Goal: Task Accomplishment & Management: Complete application form

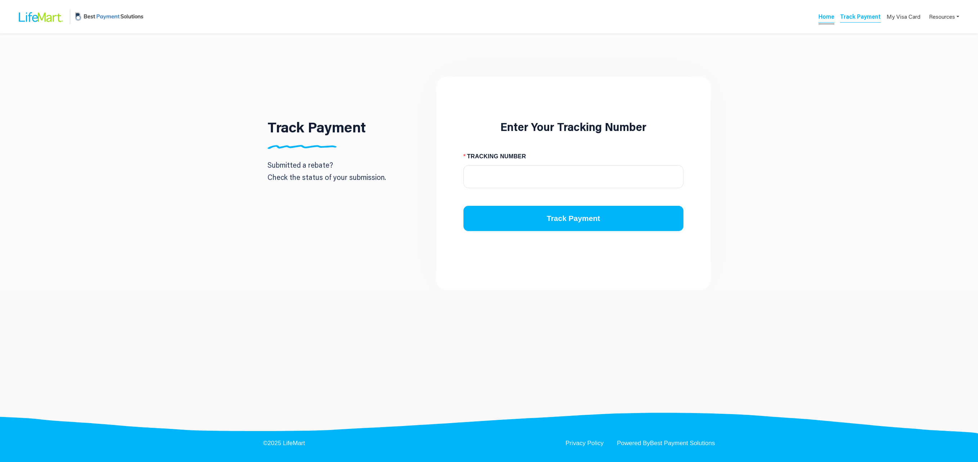
click at [825, 15] on link "Home" at bounding box center [826, 18] width 16 height 10
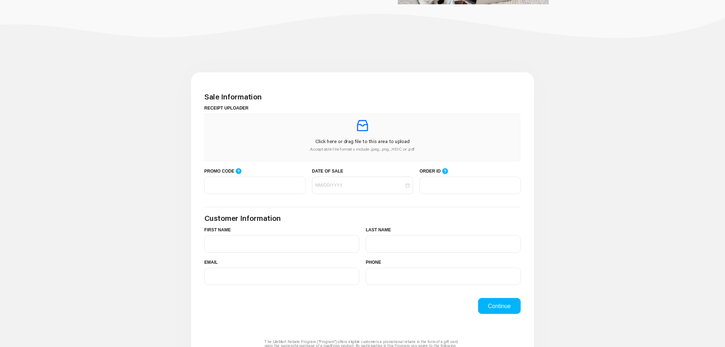
scroll to position [144, 0]
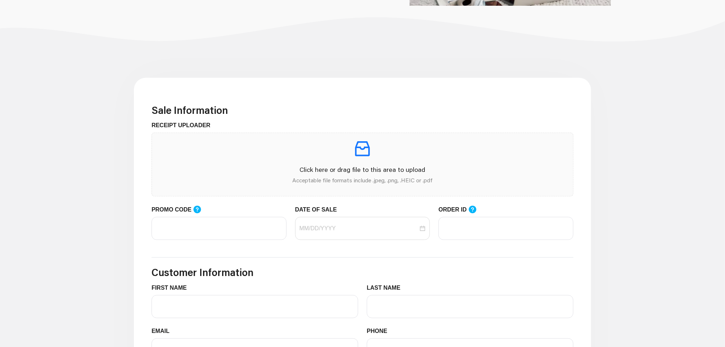
drag, startPoint x: 928, startPoint y: 1, endPoint x: 71, endPoint y: 146, distance: 869.9
click at [71, 146] on main "Sale Information RECEIPT UPLOADER Click here or drag file to this area to uploa…" at bounding box center [362, 346] width 725 height 587
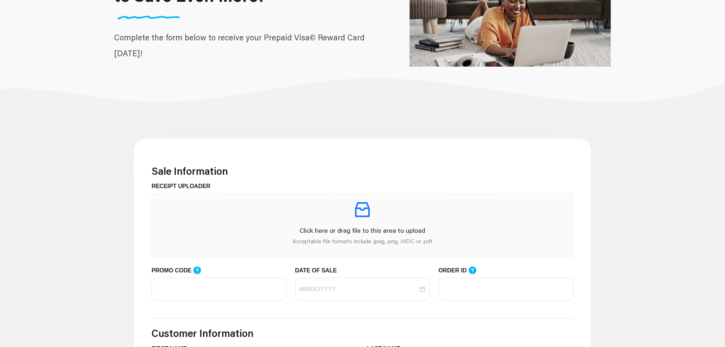
scroll to position [0, 0]
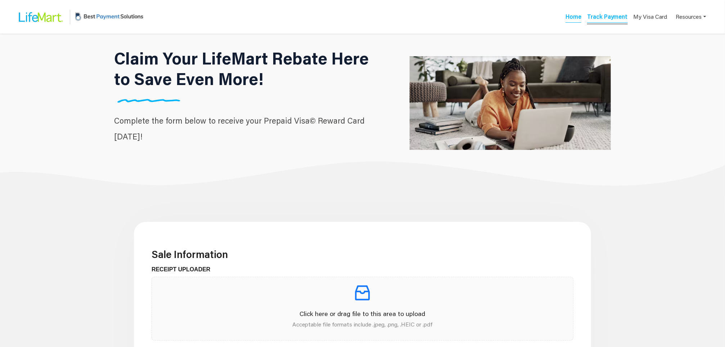
click at [608, 21] on link "Track Payment" at bounding box center [607, 18] width 41 height 10
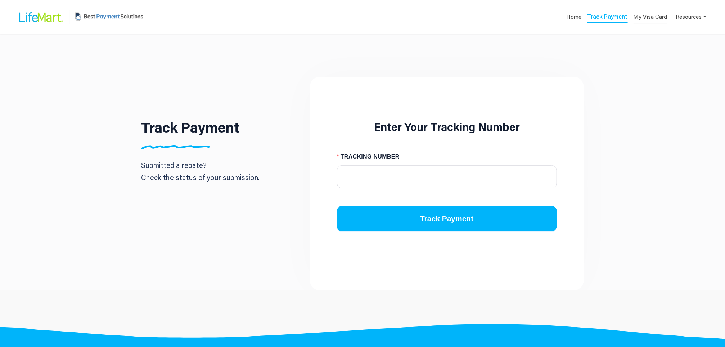
click at [657, 19] on link "My Visa Card" at bounding box center [651, 16] width 34 height 15
click at [679, 21] on link "Resources" at bounding box center [691, 16] width 30 height 14
click at [676, 36] on div "FAQs" at bounding box center [680, 34] width 45 height 9
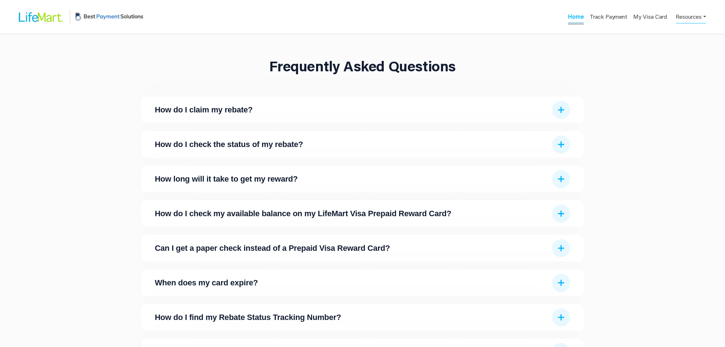
click at [575, 20] on link "Home" at bounding box center [576, 18] width 16 height 10
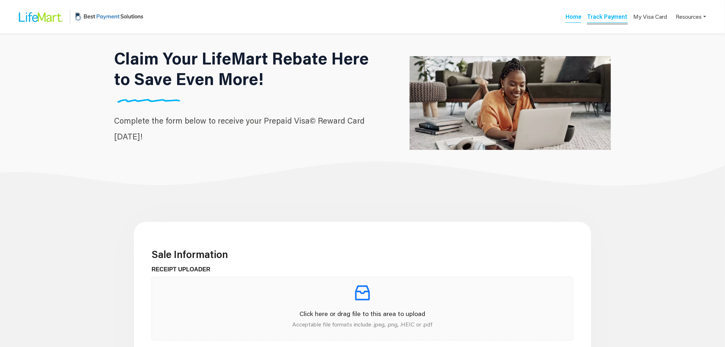
click at [597, 18] on link "Track Payment" at bounding box center [607, 18] width 41 height 10
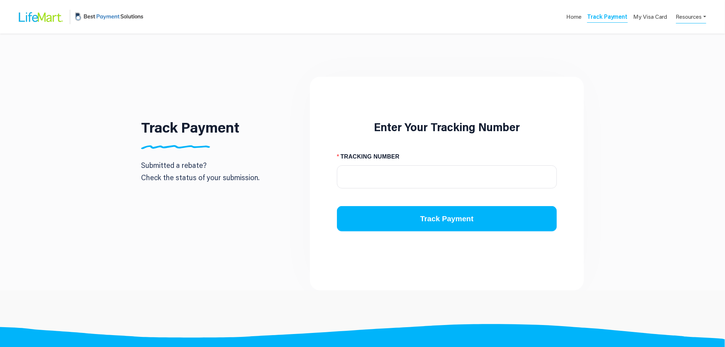
click at [687, 17] on link "Resources" at bounding box center [691, 16] width 30 height 14
click at [680, 34] on div "FAQs" at bounding box center [680, 34] width 45 height 9
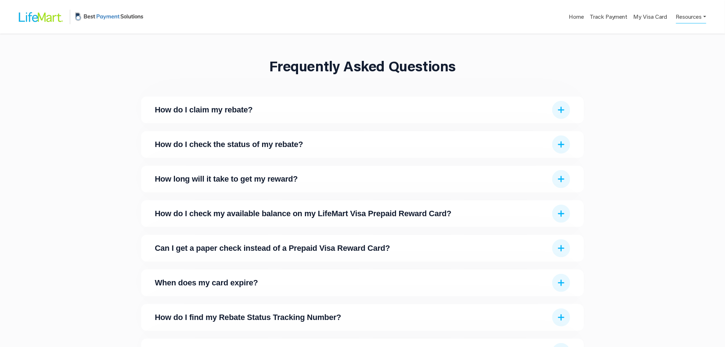
click at [691, 18] on link "Resources" at bounding box center [691, 16] width 30 height 14
click at [689, 42] on div "Contact Us" at bounding box center [680, 45] width 45 height 9
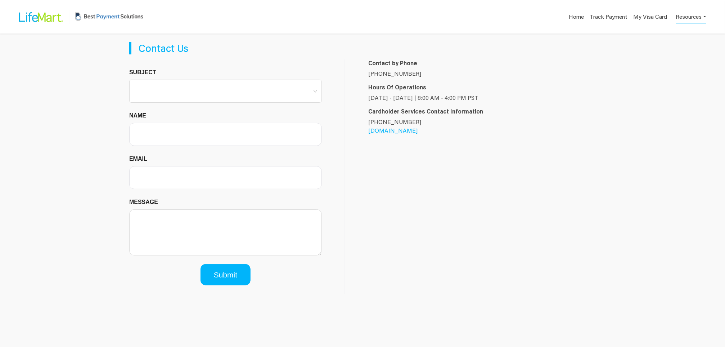
click at [565, 14] on div "Home Track Payment My Visa Card Resources FAQs Contact Us" at bounding box center [431, 16] width 561 height 15
click at [572, 18] on link "Home" at bounding box center [576, 18] width 16 height 10
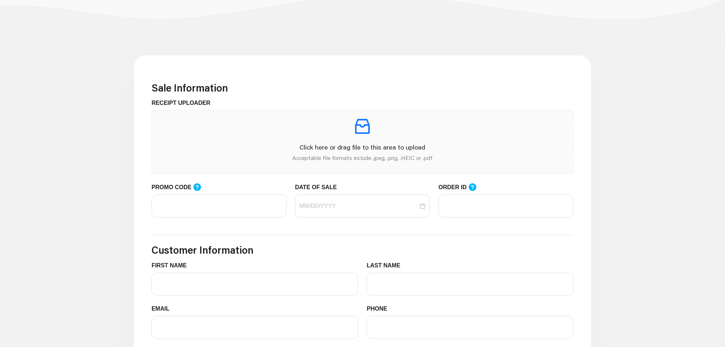
scroll to position [162, 0]
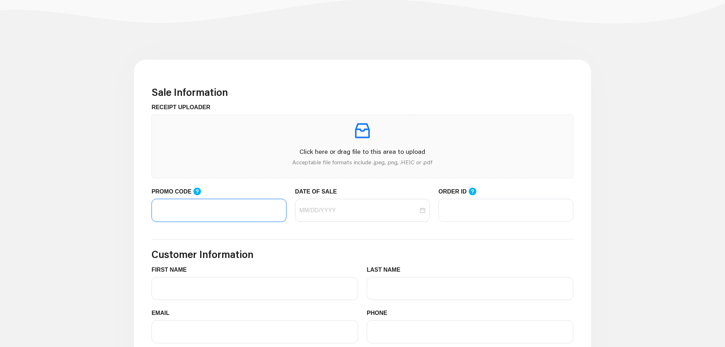
click at [232, 211] on input "PROMO CODE" at bounding box center [219, 210] width 135 height 23
type input "Spring2025"
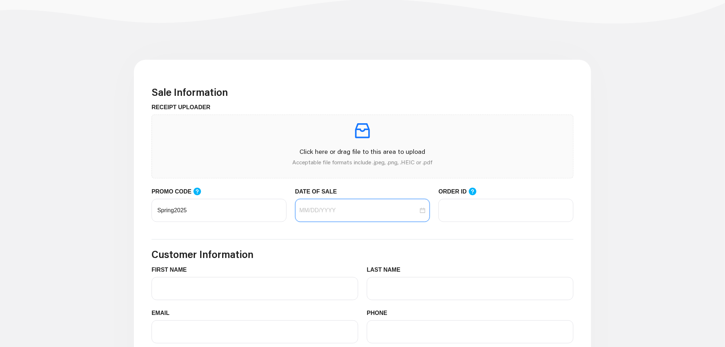
click at [329, 210] on input "DATE OF SALE" at bounding box center [359, 210] width 119 height 9
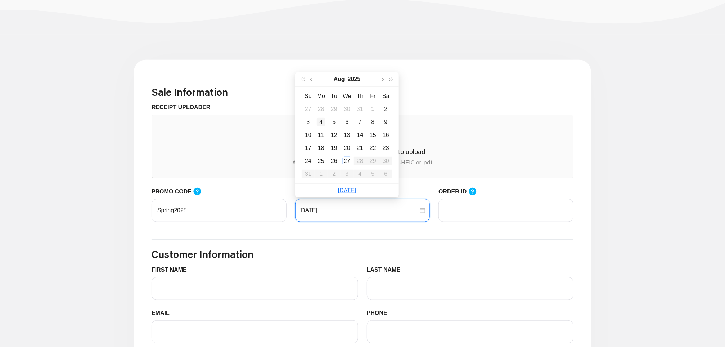
type input "08/04/2025"
click at [324, 122] on div "4" at bounding box center [321, 122] width 9 height 9
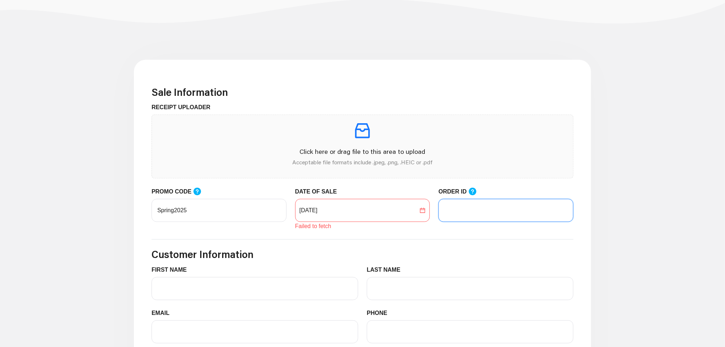
click at [479, 205] on input "ORDER ID" at bounding box center [506, 210] width 135 height 23
click at [396, 213] on input "08/04/2025" at bounding box center [359, 210] width 119 height 9
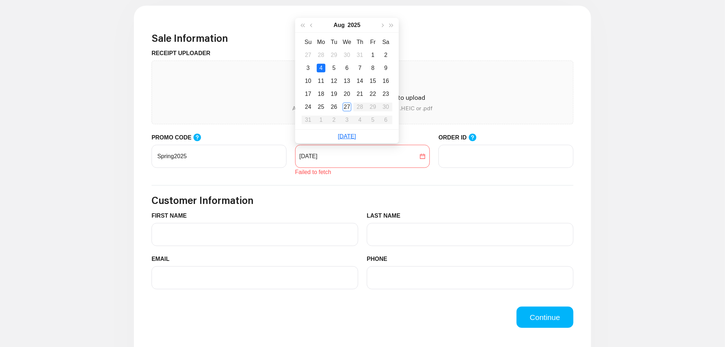
click at [135, 179] on div "Sale Information RECEIPT UPLOADER Click here or drag file to this area to uploa…" at bounding box center [362, 274] width 457 height 536
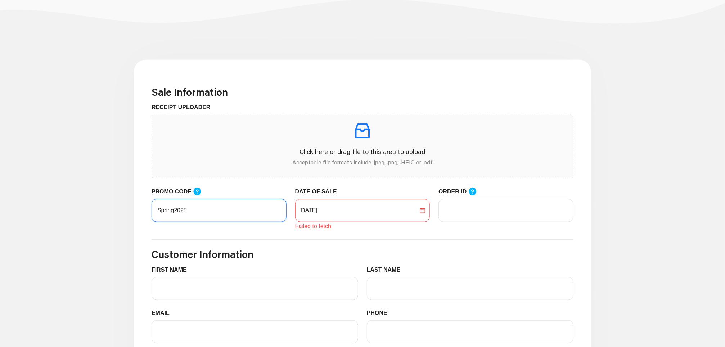
click at [228, 210] on input "Spring2025" at bounding box center [219, 210] width 135 height 23
drag, startPoint x: 200, startPoint y: 210, endPoint x: 127, endPoint y: 206, distance: 72.4
click at [127, 206] on main "Sale Information RECEIPT UPLOADER Click here or drag file to this area to uploa…" at bounding box center [362, 328] width 725 height 587
paste input "Testing02"
click at [414, 215] on div "08/04/2025" at bounding box center [362, 210] width 135 height 23
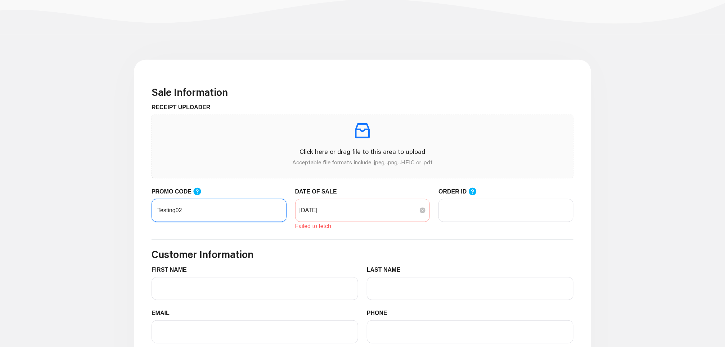
type input "Testing02"
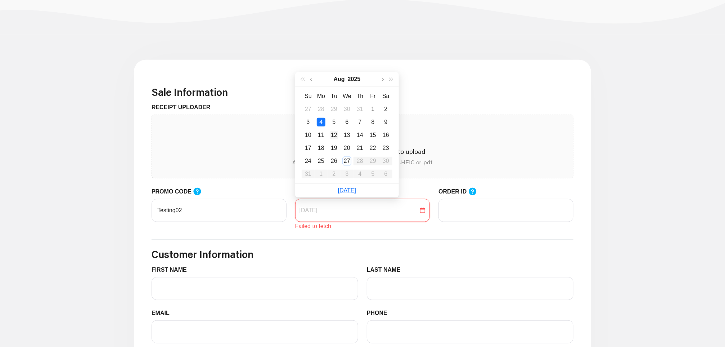
type input "08/12/2025"
click at [337, 133] on div "12" at bounding box center [334, 135] width 9 height 9
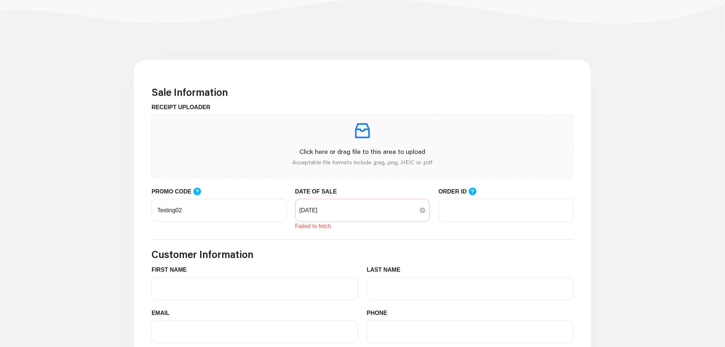
click at [366, 201] on div "08/12/2025" at bounding box center [362, 210] width 135 height 23
click at [368, 205] on div "08/12/2025" at bounding box center [362, 210] width 135 height 23
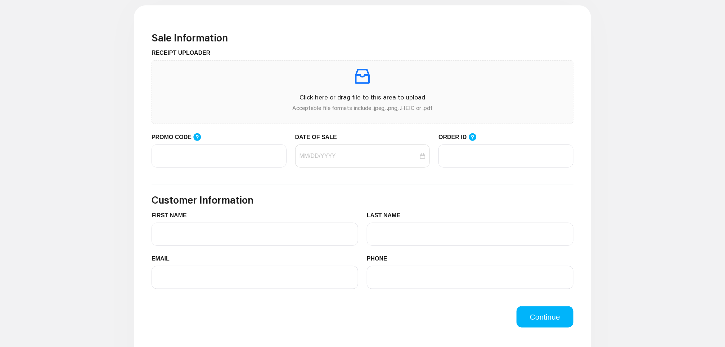
scroll to position [216, 0]
click at [247, 154] on input "PROMO CODE" at bounding box center [219, 156] width 135 height 23
paste input "Testing02"
type input "Testing02"
click at [372, 157] on input "DATE OF SALE" at bounding box center [359, 156] width 119 height 9
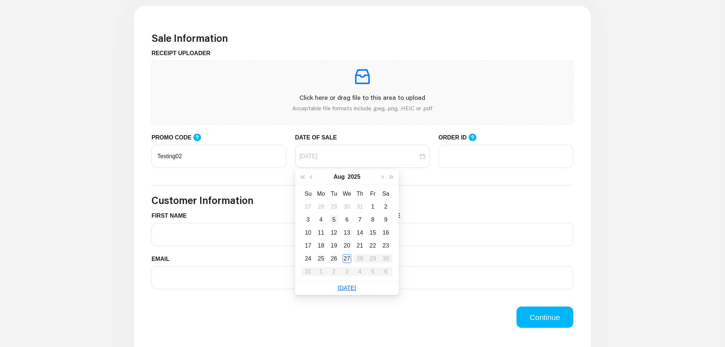
click at [336, 216] on div "5" at bounding box center [334, 219] width 9 height 9
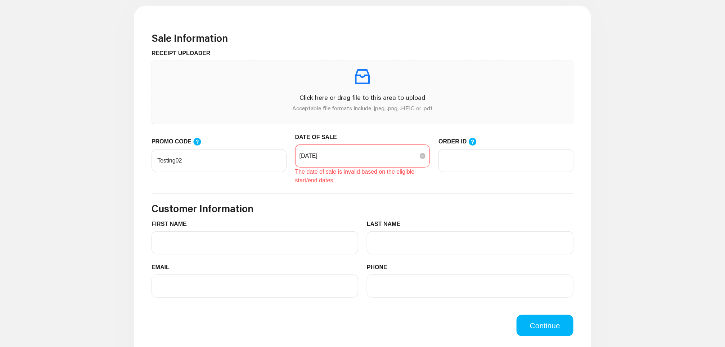
click at [346, 157] on input "08/05/2025" at bounding box center [359, 156] width 119 height 9
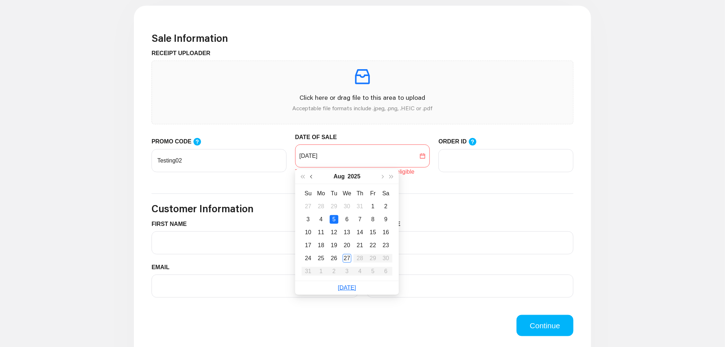
click at [308, 177] on button "button" at bounding box center [311, 176] width 9 height 14
type input "07/15/2025"
click at [331, 231] on div "15" at bounding box center [334, 232] width 9 height 9
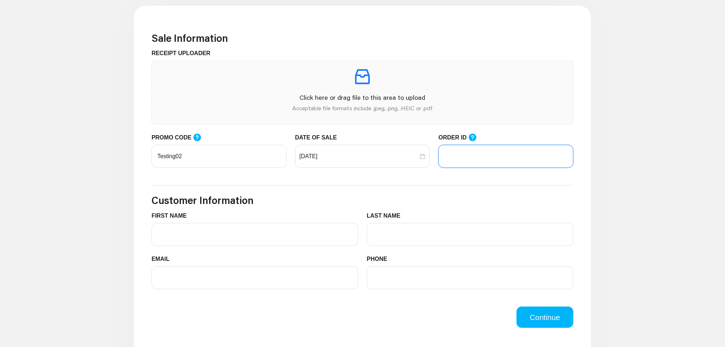
click at [481, 147] on input "ORDER ID" at bounding box center [506, 156] width 135 height 23
click at [490, 160] on input "ORDER ID" at bounding box center [506, 156] width 135 height 23
type input "4902"
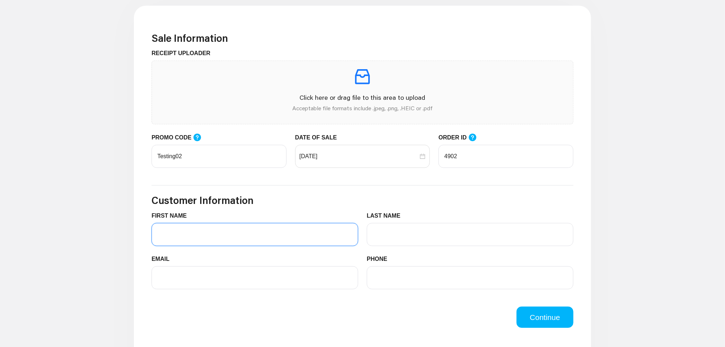
click at [305, 242] on input "FIRST NAME" at bounding box center [255, 234] width 207 height 23
type input "Rylee"
type input "[PERSON_NAME]"
type input "ryleem+5@bestpayment.solutions"
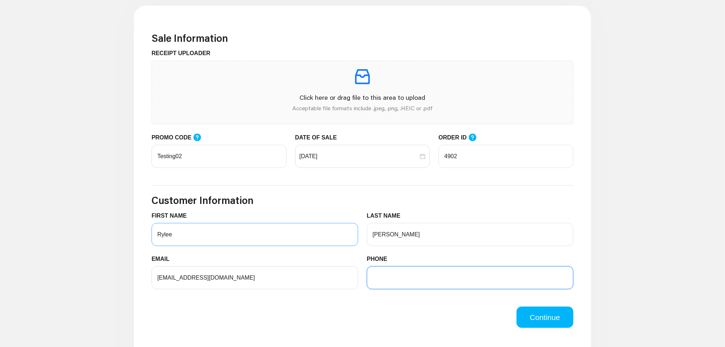
type input "6196350044"
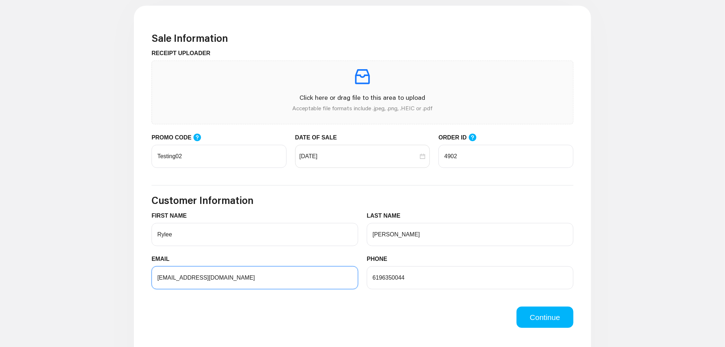
click at [185, 278] on input "ryleem+5@bestpayment.solutions" at bounding box center [255, 277] width 207 height 23
click at [183, 277] on input "ryleem+5@bestpayment.solutions" at bounding box center [255, 277] width 207 height 23
type input "ryleem+20@bestpayment.solutions"
click at [544, 321] on button "Continue" at bounding box center [545, 317] width 57 height 22
click at [334, 87] on div "Click here or drag file to this area to upload Acceptable file formats include …" at bounding box center [363, 92] width 410 height 51
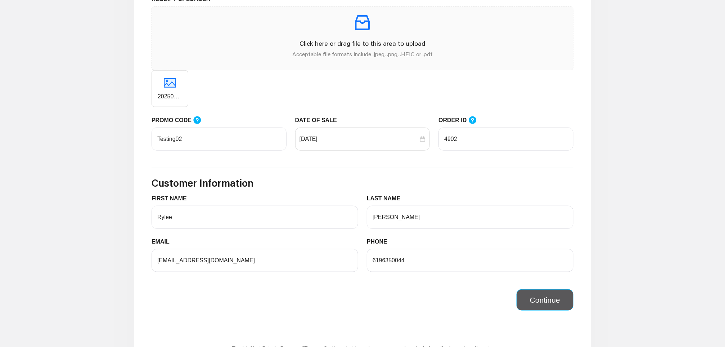
click at [541, 308] on button "Continue" at bounding box center [545, 300] width 57 height 22
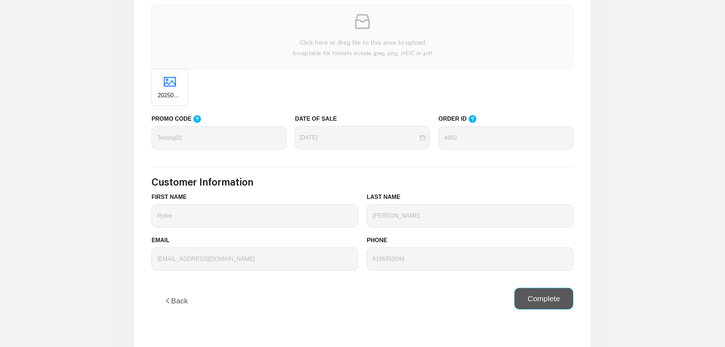
click at [534, 305] on button "Complete" at bounding box center [544, 299] width 59 height 22
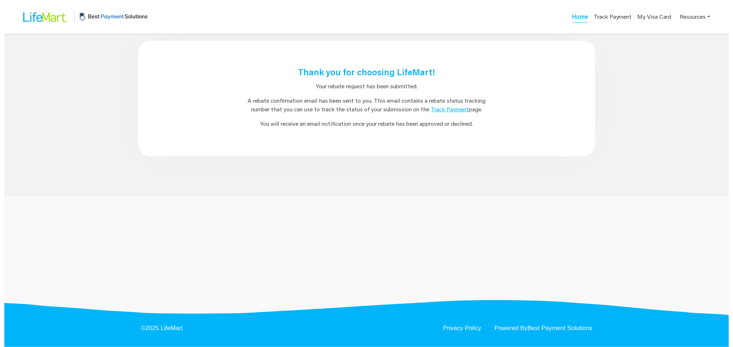
scroll to position [0, 0]
click at [579, 19] on link "Home" at bounding box center [584, 18] width 16 height 10
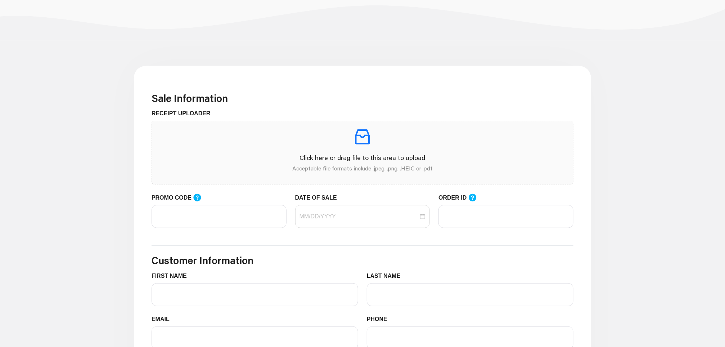
scroll to position [162, 0]
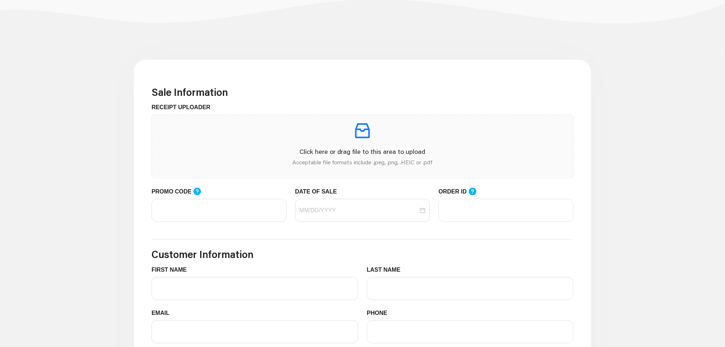
drag, startPoint x: 585, startPoint y: 111, endPoint x: 580, endPoint y: 124, distance: 14.3
click at [585, 111] on div "Sale Information RECEIPT UPLOADER Click here or drag file to this area to uploa…" at bounding box center [362, 328] width 457 height 536
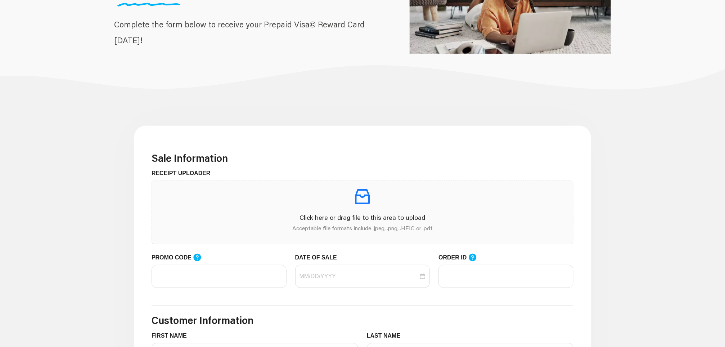
scroll to position [0, 0]
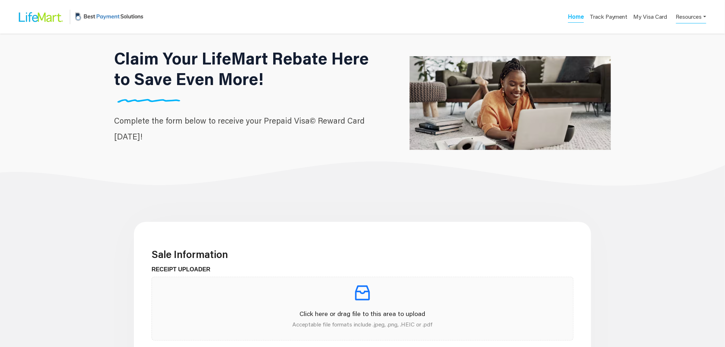
click at [693, 15] on link "Resources" at bounding box center [691, 16] width 30 height 14
click at [682, 45] on div "Contact Us" at bounding box center [680, 45] width 45 height 9
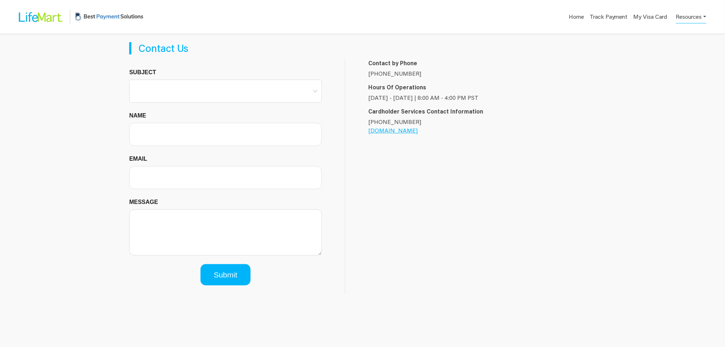
click at [686, 23] on link "Resources" at bounding box center [691, 16] width 30 height 14
click at [679, 33] on div "FAQs" at bounding box center [680, 34] width 45 height 9
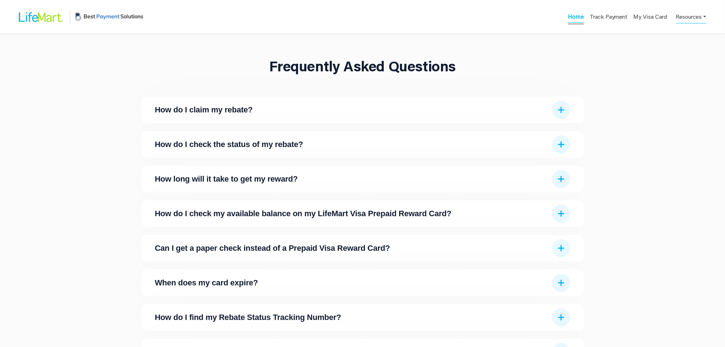
click at [581, 14] on link "Home" at bounding box center [576, 18] width 16 height 10
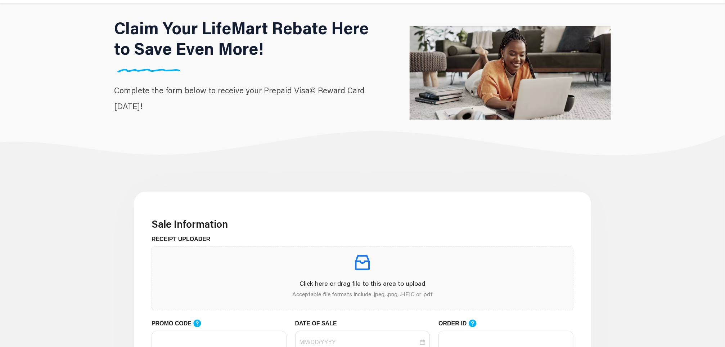
scroll to position [162, 0]
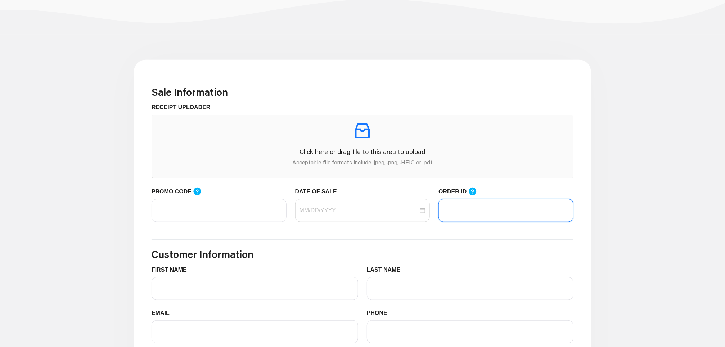
click at [491, 208] on input "ORDER ID" at bounding box center [506, 210] width 135 height 23
click at [404, 96] on h3 "Sale Information" at bounding box center [363, 92] width 422 height 12
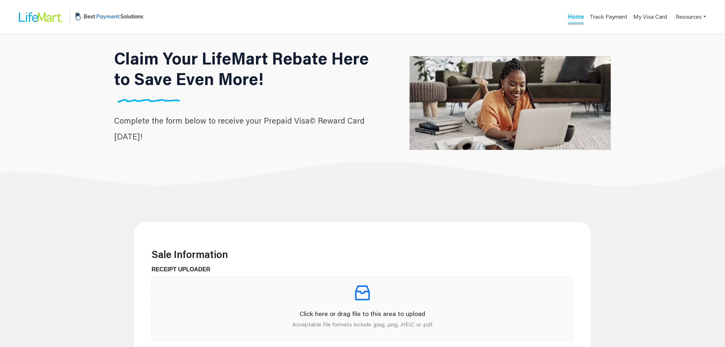
click at [577, 22] on link "Home" at bounding box center [576, 18] width 16 height 10
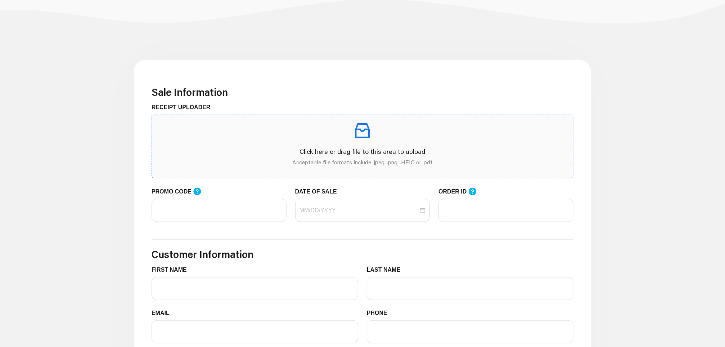
click at [325, 142] on div "Click here or drag file to this area to upload Acceptable file formats include …" at bounding box center [363, 146] width 410 height 51
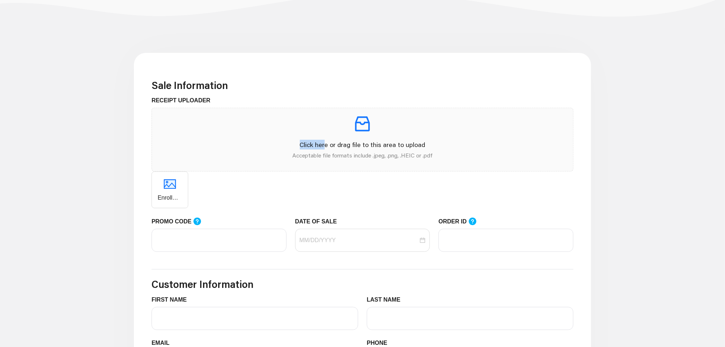
scroll to position [216, 0]
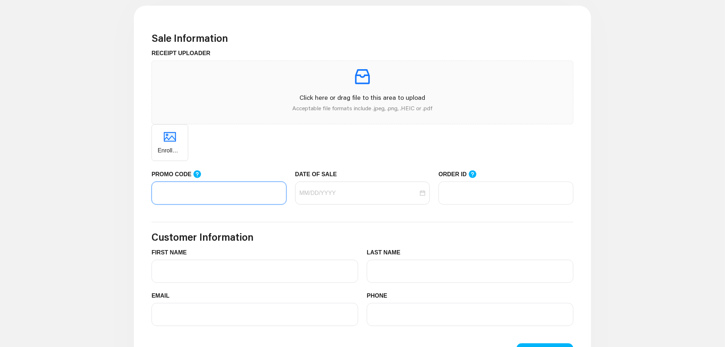
click at [220, 197] on input "PROMO CODE" at bounding box center [219, 192] width 135 height 23
type input "Testing02"
type input "4902"
type input "Rylee"
type input "[PERSON_NAME]"
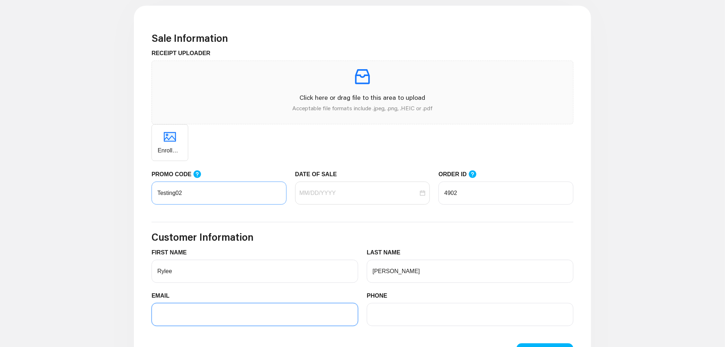
type input "[EMAIL_ADDRESS][DOMAIN_NAME]"
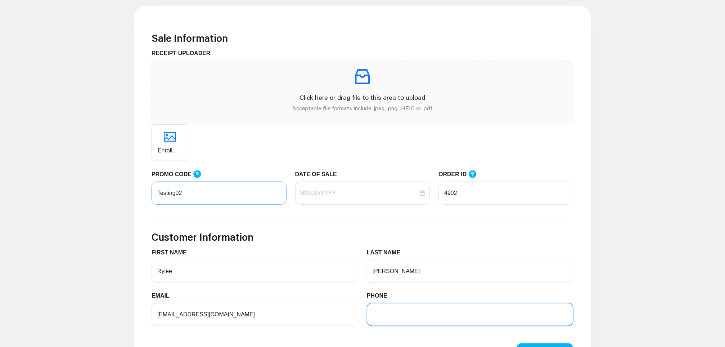
type input "6196350044"
click at [361, 194] on input "DATE OF SALE" at bounding box center [359, 193] width 119 height 9
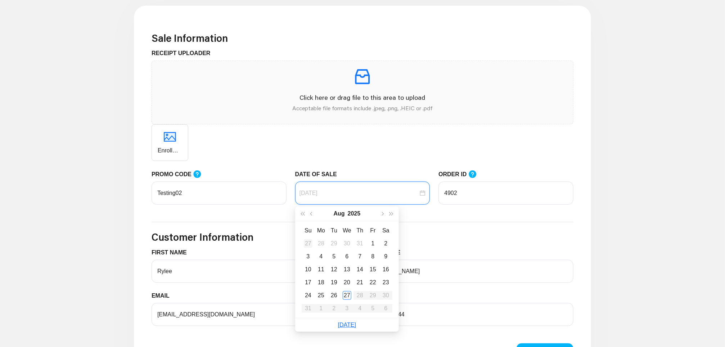
type input "[DATE]"
click at [309, 212] on button "button" at bounding box center [311, 213] width 9 height 14
type input "[DATE]"
click at [310, 257] on div "6" at bounding box center [308, 256] width 9 height 9
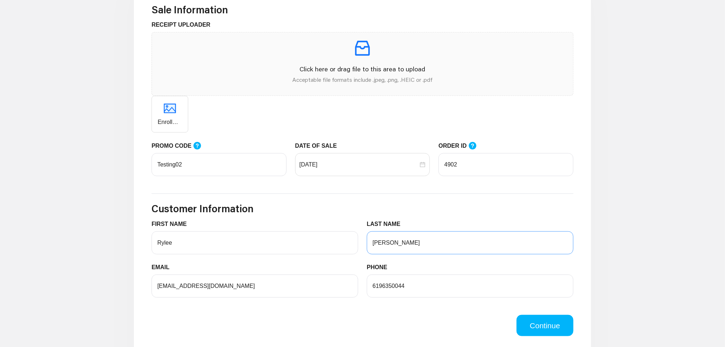
scroll to position [270, 0]
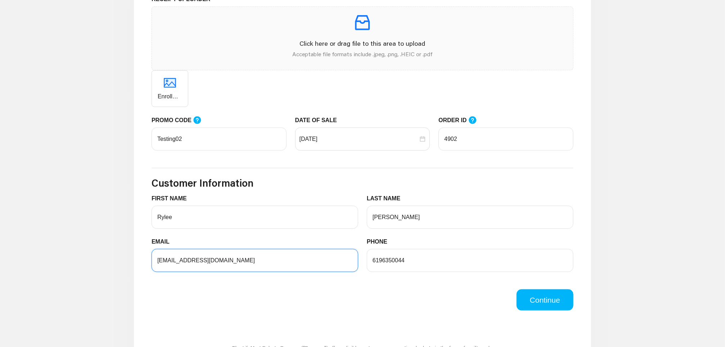
click at [185, 261] on input "[EMAIL_ADDRESS][DOMAIN_NAME]" at bounding box center [255, 260] width 207 height 23
type input "[EMAIL_ADDRESS][DOMAIN_NAME]"
click at [486, 139] on input "4902" at bounding box center [506, 138] width 135 height 23
type input "4903"
click at [545, 297] on button "Continue" at bounding box center [545, 300] width 57 height 22
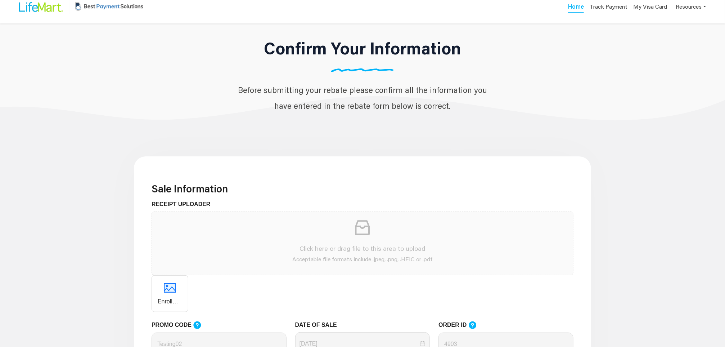
scroll to position [216, 0]
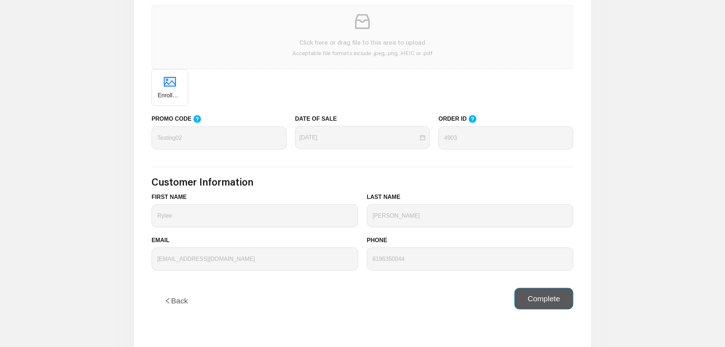
click at [547, 305] on button "Complete" at bounding box center [544, 299] width 59 height 22
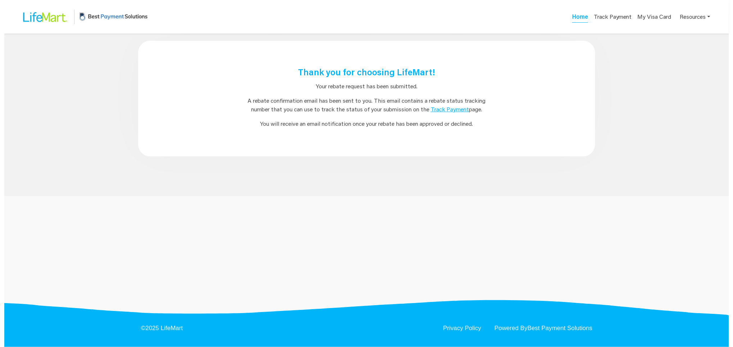
scroll to position [0, 0]
click at [583, 16] on link "Home" at bounding box center [584, 18] width 16 height 10
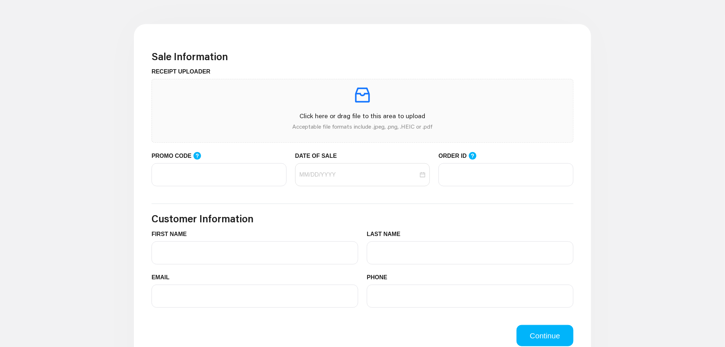
scroll to position [216, 0]
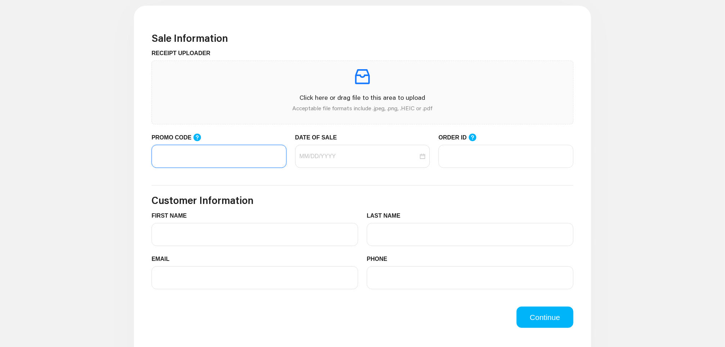
click at [234, 154] on input "PROMO CODE" at bounding box center [219, 156] width 135 height 23
paste input "Testing01"
type input "Testing01"
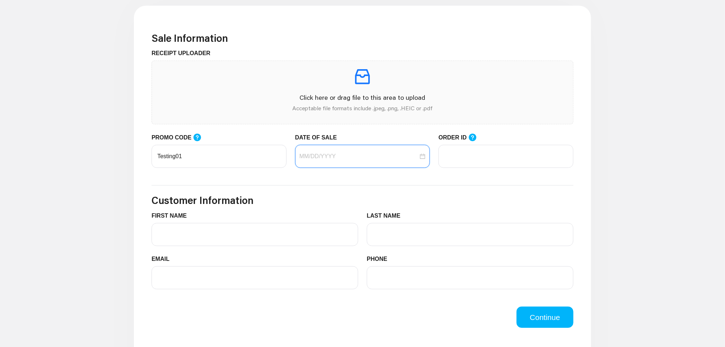
click at [352, 157] on input "DATE OF SALE" at bounding box center [359, 156] width 119 height 9
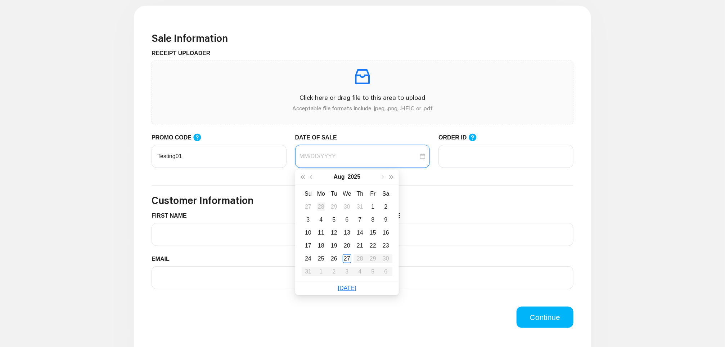
type input "[DATE]"
click at [311, 179] on button "button" at bounding box center [311, 177] width 9 height 14
type input "07/16/2025"
click at [341, 232] on td "16" at bounding box center [347, 232] width 13 height 13
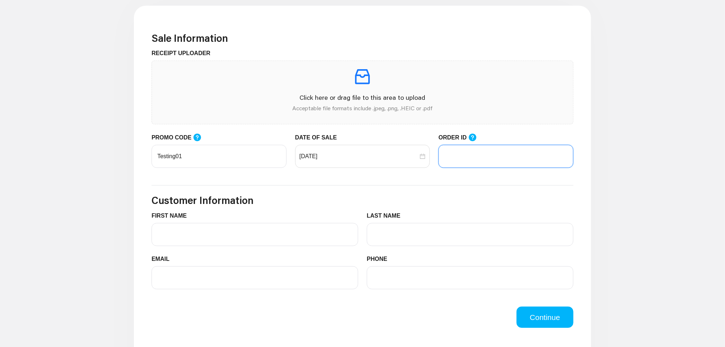
click at [505, 153] on input "ORDER ID" at bounding box center [506, 156] width 135 height 23
type input "4903"
type input "Rylee"
type input "McDaniels"
type input "ryleem+21@bestpayment.solutions"
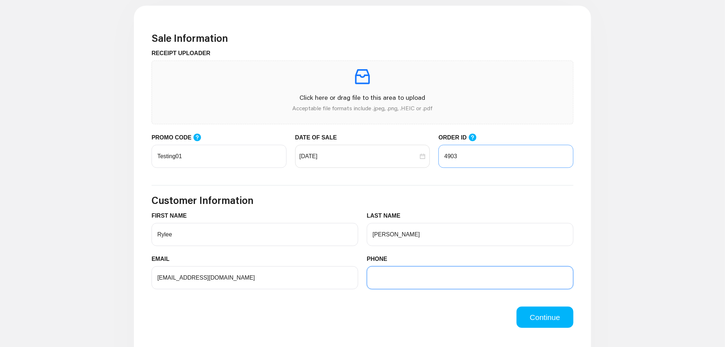
type input "6196350044"
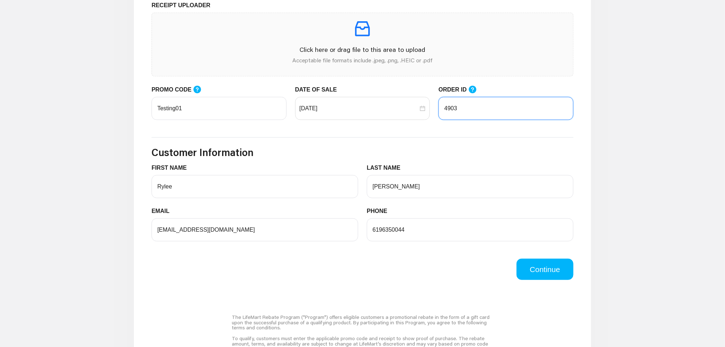
scroll to position [270, 0]
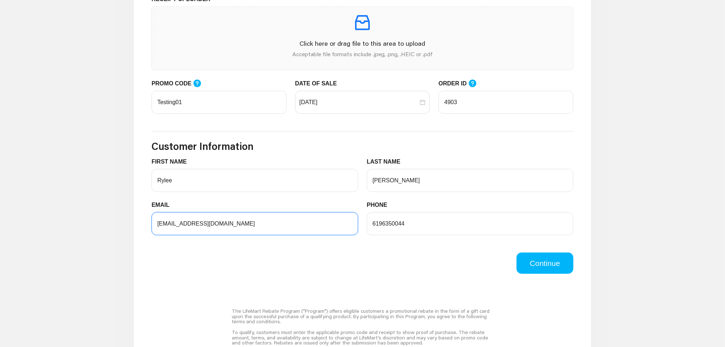
click at [185, 221] on input "ryleem+21@bestpayment.solutions" at bounding box center [255, 223] width 207 height 23
type input "ryleem+22@bestpayment.solutions"
click at [536, 256] on button "Continue" at bounding box center [545, 263] width 57 height 22
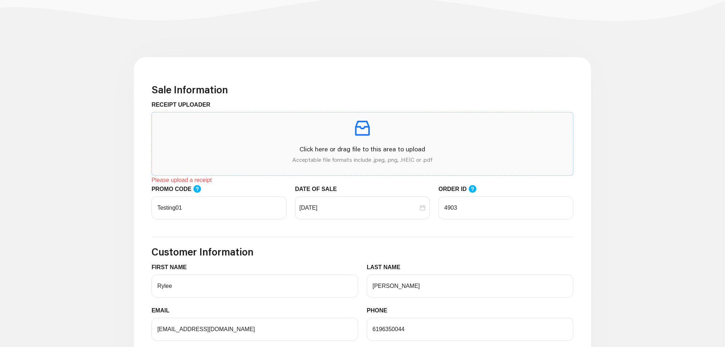
scroll to position [162, 0]
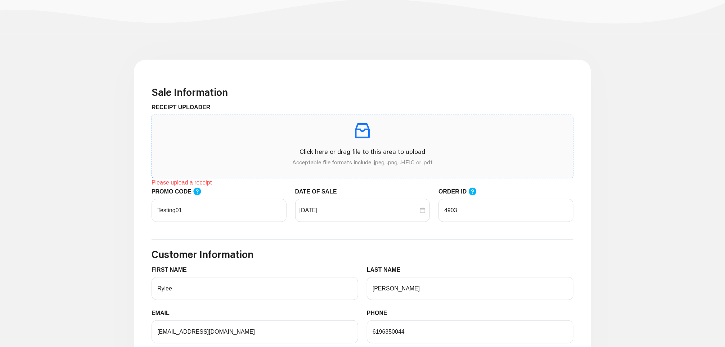
click at [366, 150] on p "Click here or drag file to this area to upload" at bounding box center [363, 152] width 410 height 10
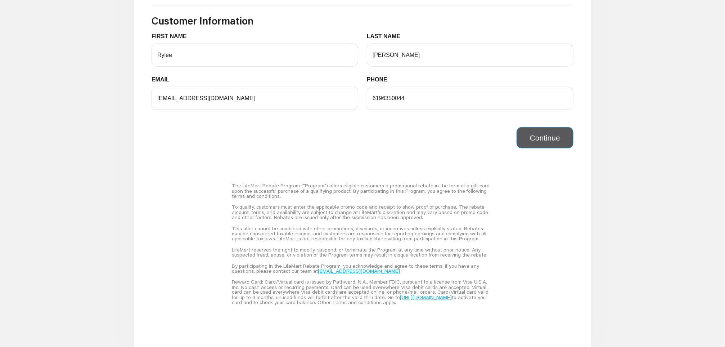
click at [536, 142] on button "Continue" at bounding box center [545, 138] width 57 height 22
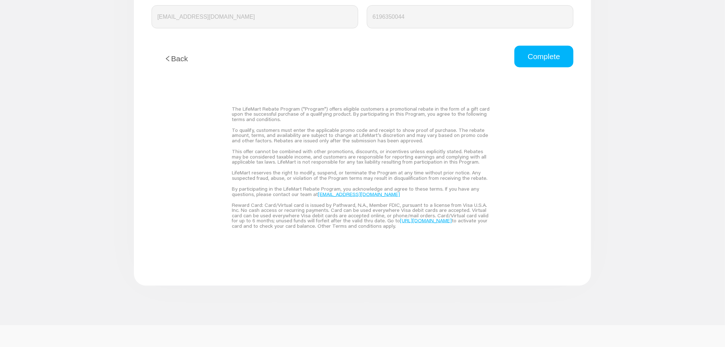
scroll to position [432, 0]
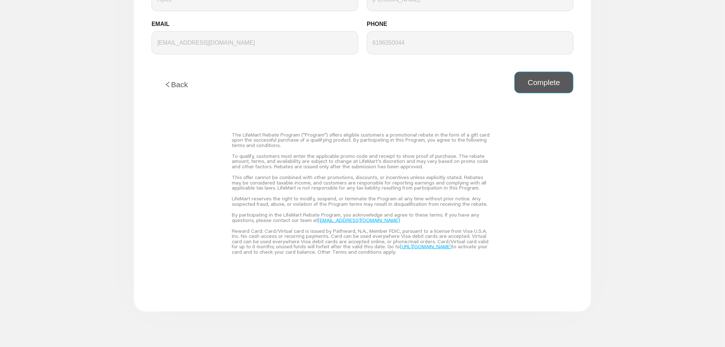
click at [548, 73] on button "Complete" at bounding box center [544, 83] width 59 height 22
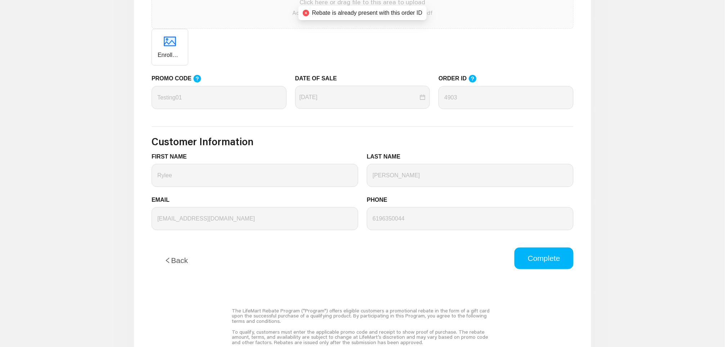
scroll to position [216, 0]
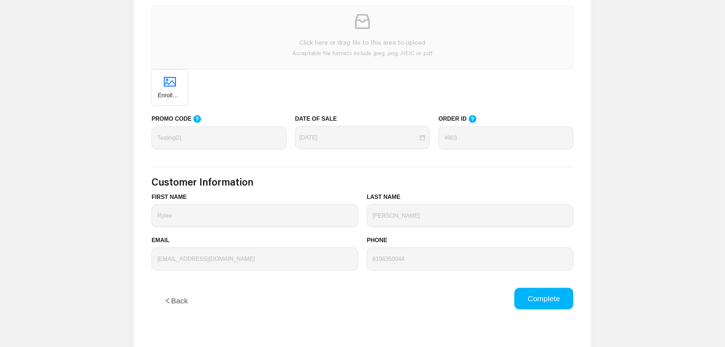
click at [427, 141] on div "PROMO CODE Testing01 DATE OF SALE 07/16/2025 ORDER ID 4903" at bounding box center [362, 136] width 431 height 44
click at [185, 299] on button "Back" at bounding box center [176, 301] width 49 height 26
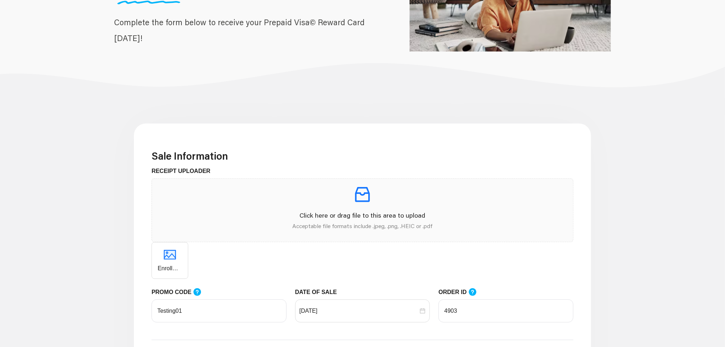
scroll to position [108, 0]
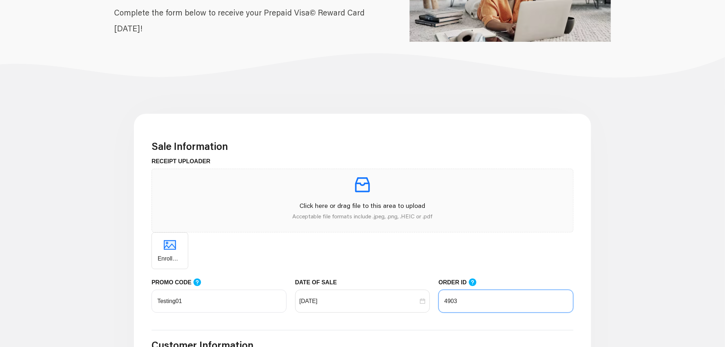
click at [485, 308] on input "4903" at bounding box center [506, 300] width 135 height 23
paste input "25"
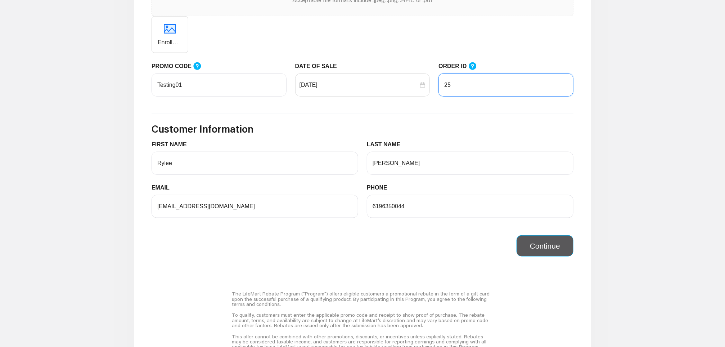
type input "25"
click at [534, 245] on button "Continue" at bounding box center [545, 246] width 57 height 22
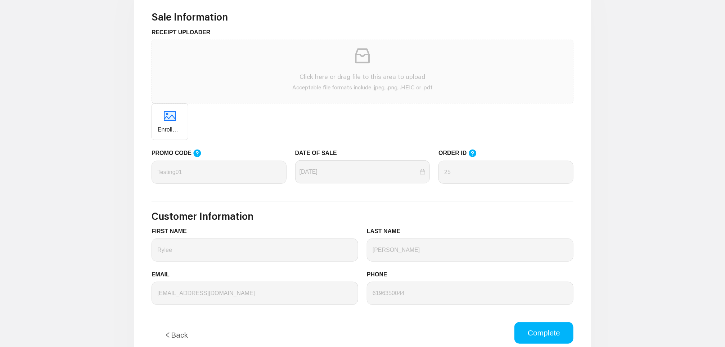
scroll to position [216, 0]
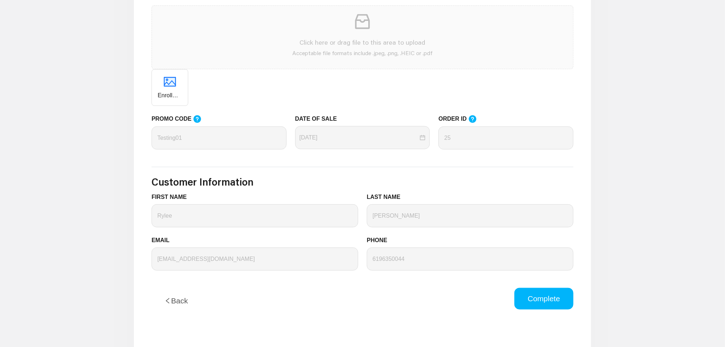
drag, startPoint x: 180, startPoint y: 298, endPoint x: 188, endPoint y: 289, distance: 12.0
click at [180, 298] on button "Back" at bounding box center [176, 301] width 49 height 26
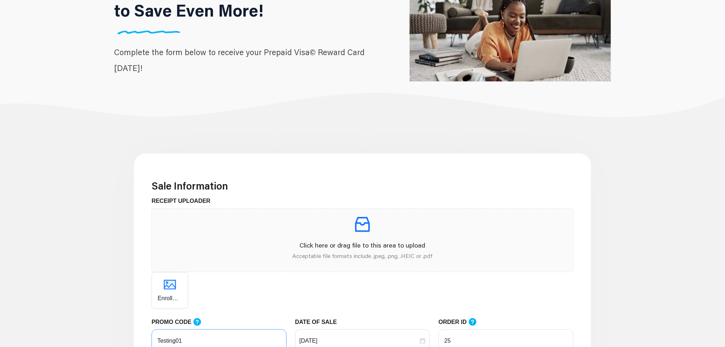
scroll to position [162, 0]
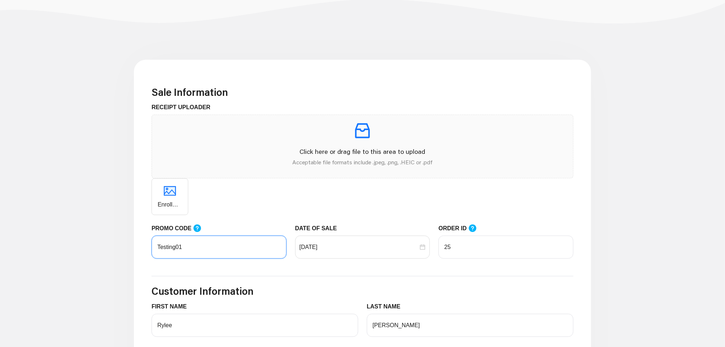
click at [212, 253] on input "Testing01" at bounding box center [219, 246] width 135 height 23
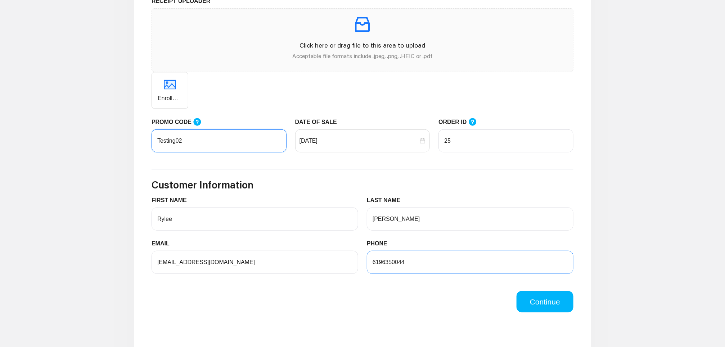
scroll to position [270, 0]
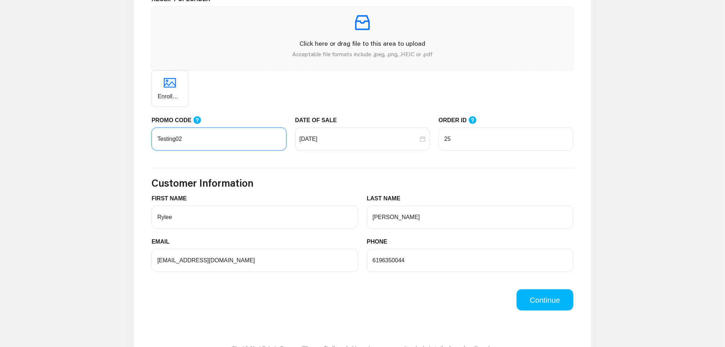
type input "Testing02"
click at [533, 297] on div "Continue" at bounding box center [362, 295] width 431 height 30
click at [464, 139] on input "25" at bounding box center [506, 138] width 135 height 23
type input "2"
paste input "4902"
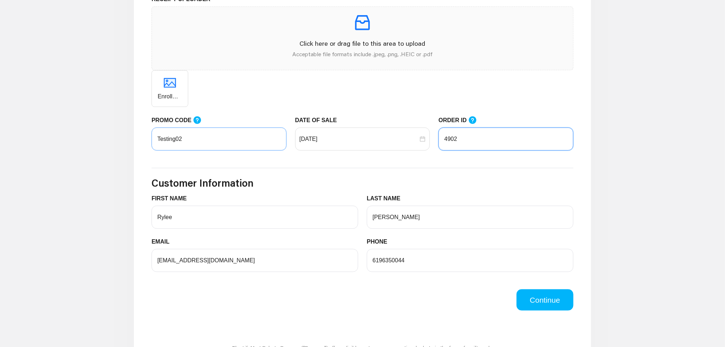
type input "4902"
click at [182, 139] on input "Testing02" at bounding box center [219, 138] width 135 height 23
click at [537, 305] on button "Continue" at bounding box center [545, 300] width 57 height 22
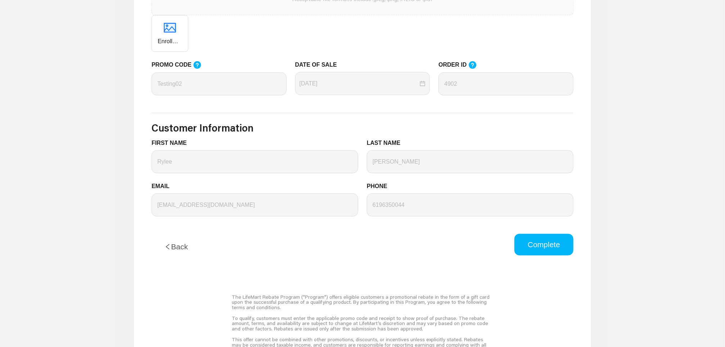
click at [313, 247] on div "Back" at bounding box center [254, 247] width 215 height 26
click at [180, 248] on button "Back" at bounding box center [176, 247] width 49 height 26
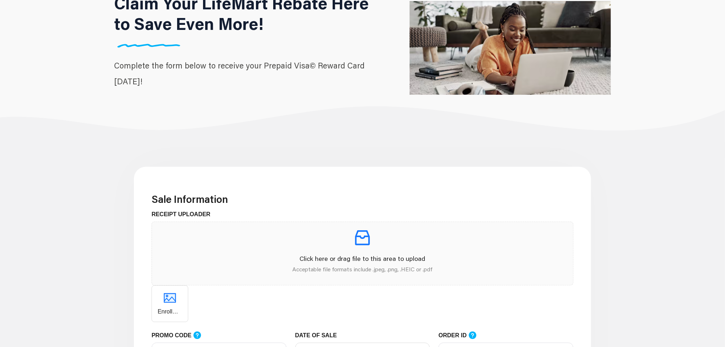
scroll to position [0, 0]
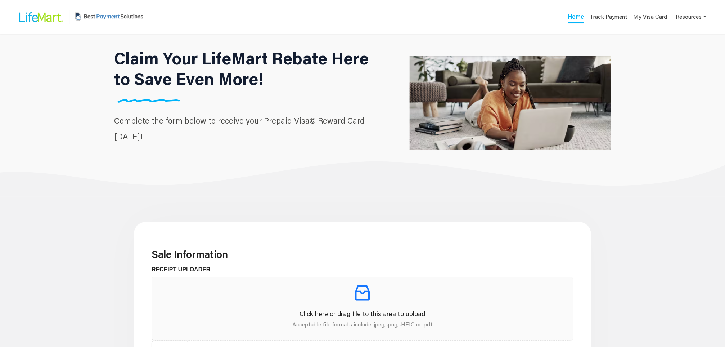
click at [572, 17] on link "Home" at bounding box center [576, 18] width 16 height 10
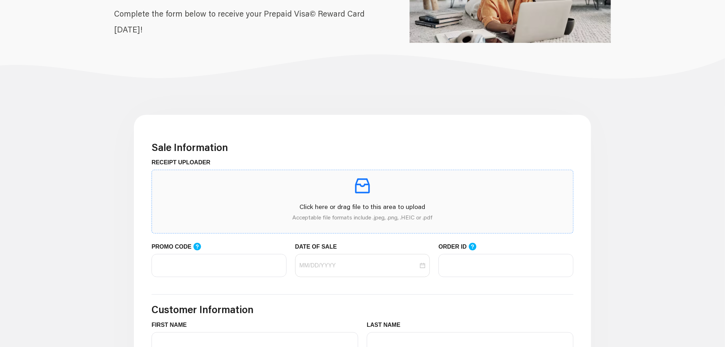
scroll to position [108, 0]
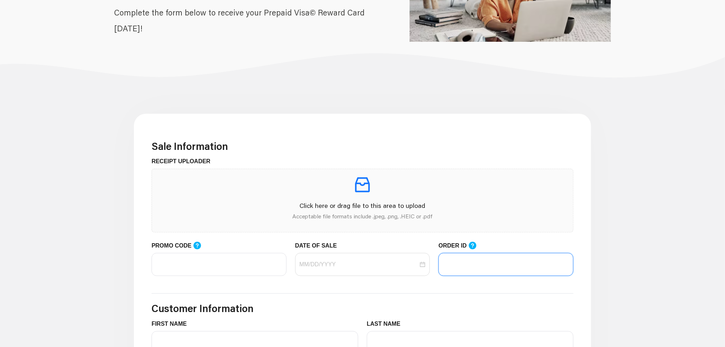
click at [472, 260] on input "ORDER ID" at bounding box center [506, 264] width 135 height 23
paste input "4902"
type input "4902"
click at [357, 205] on p "Click here or drag file to this area to upload" at bounding box center [363, 206] width 410 height 10
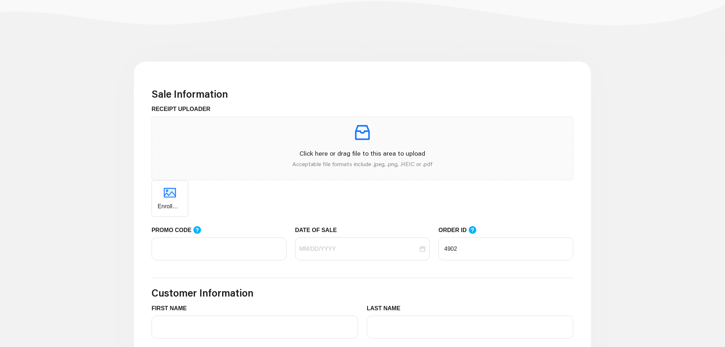
scroll to position [216, 0]
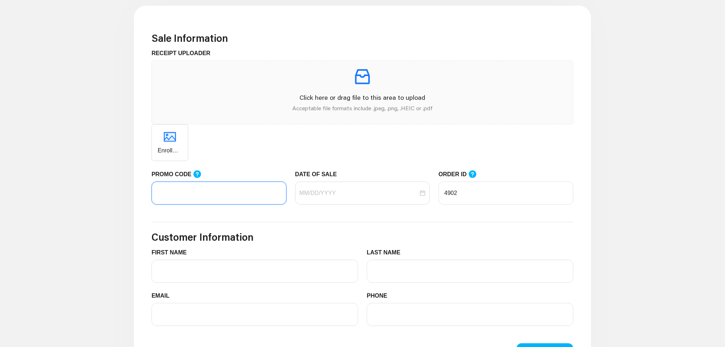
click at [240, 193] on input "PROMO CODE" at bounding box center [219, 192] width 135 height 23
click at [252, 188] on input "PROMO CODE" at bounding box center [219, 192] width 135 height 23
type input "Testing02"
type input "Rylee"
type input "McDaniels"
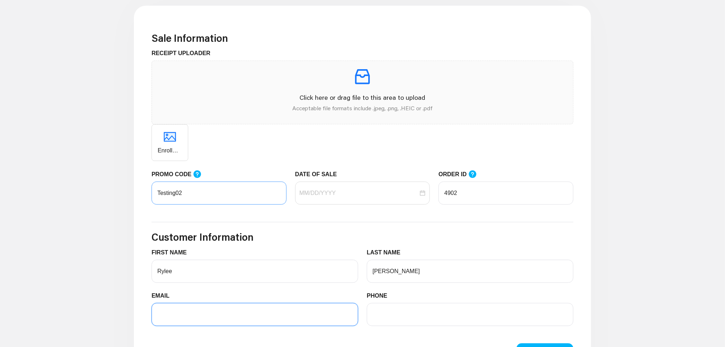
type input "ryleem+20@bestpayment.solutions"
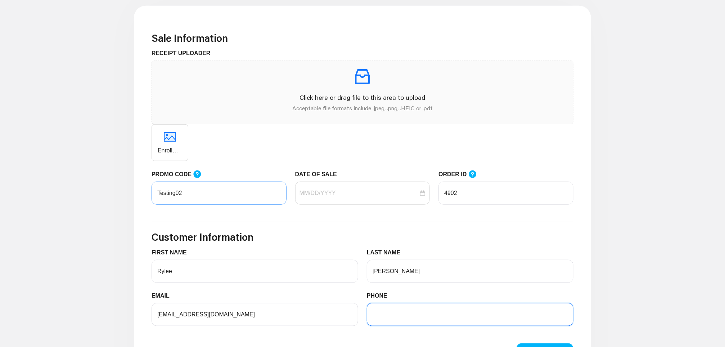
type input "6196350044"
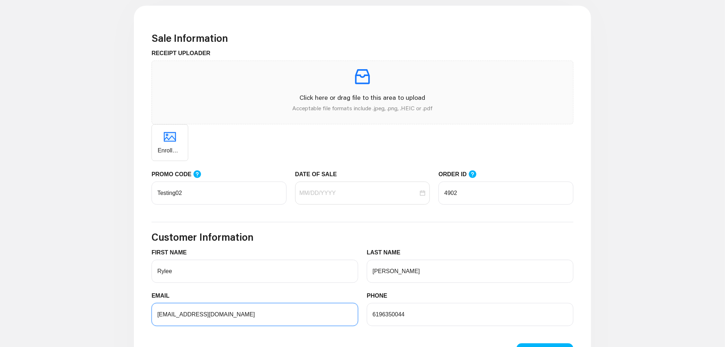
drag, startPoint x: 186, startPoint y: 315, endPoint x: 191, endPoint y: 318, distance: 5.8
click at [186, 315] on input "ryleem+20@bestpayment.solutions" at bounding box center [255, 314] width 207 height 23
type input "ryleem+22@bestpayment.solutions"
click at [369, 194] on input "DATE OF SALE" at bounding box center [359, 193] width 119 height 9
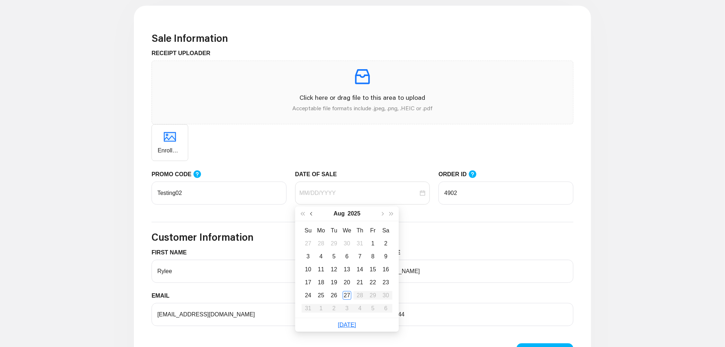
click at [312, 216] on button "button" at bounding box center [311, 213] width 9 height 14
click at [331, 270] on div "15" at bounding box center [334, 269] width 9 height 9
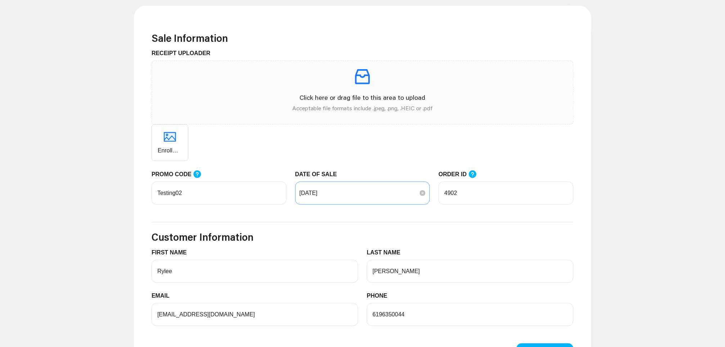
click at [369, 200] on div "07/15/2025" at bounding box center [362, 192] width 135 height 23
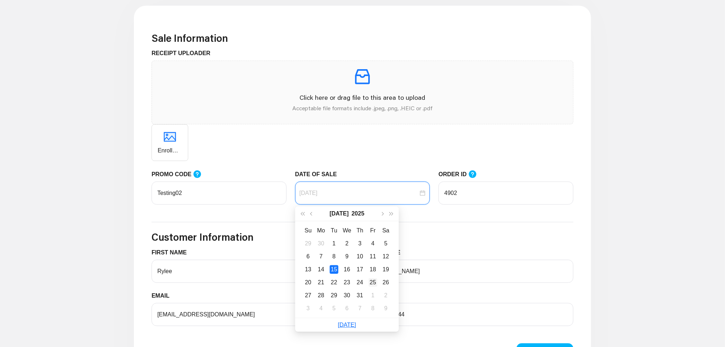
type input "07/25/2025"
drag, startPoint x: 377, startPoint y: 281, endPoint x: 393, endPoint y: 275, distance: 17.3
click at [377, 282] on div "25" at bounding box center [373, 282] width 9 height 9
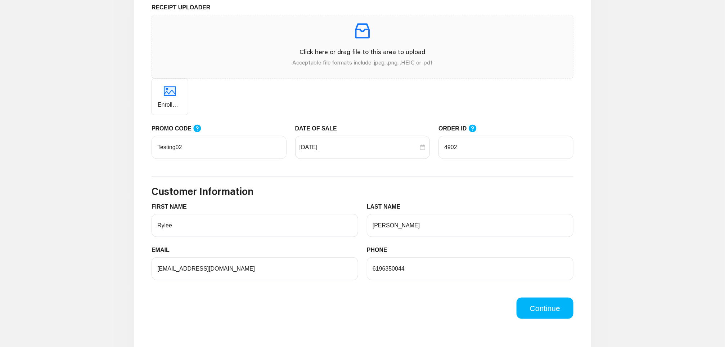
scroll to position [324, 0]
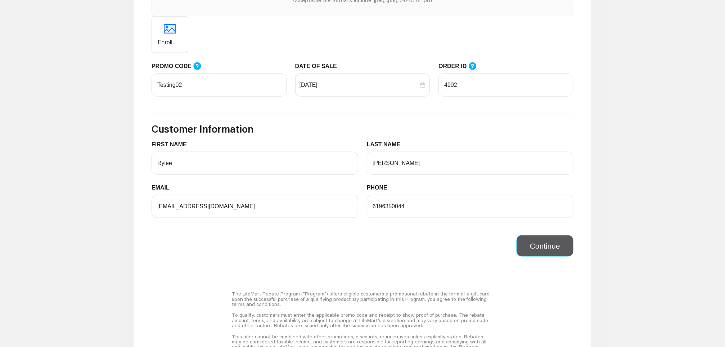
click at [525, 256] on button "Continue" at bounding box center [545, 246] width 57 height 22
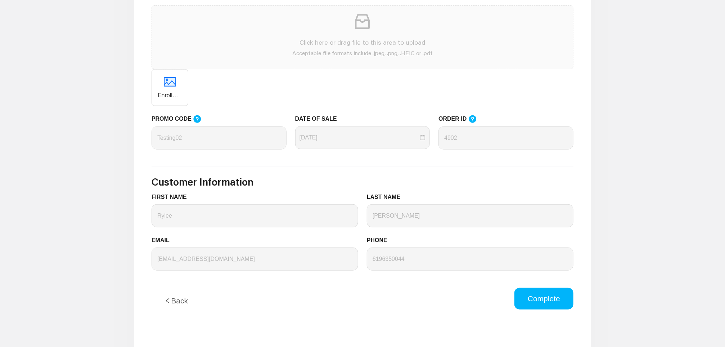
scroll to position [270, 0]
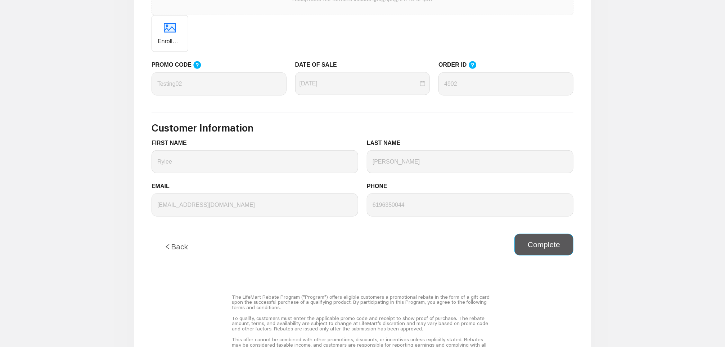
click at [541, 247] on button "Complete" at bounding box center [544, 245] width 59 height 22
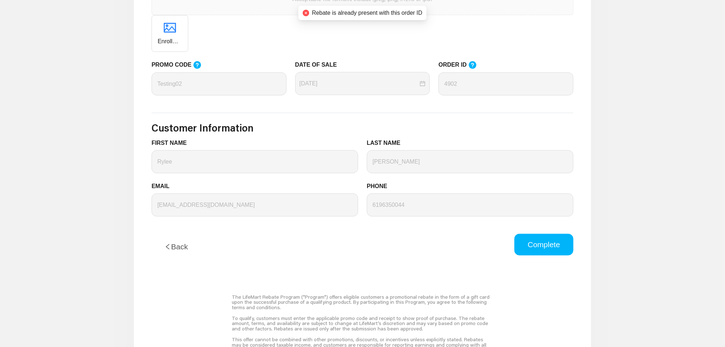
click at [167, 248] on icon "left" at bounding box center [168, 246] width 6 height 6
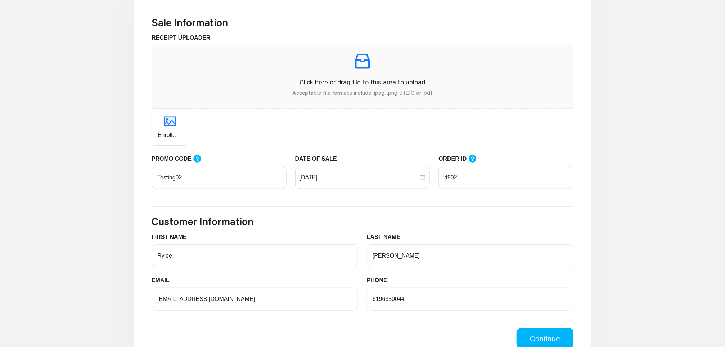
scroll to position [216, 0]
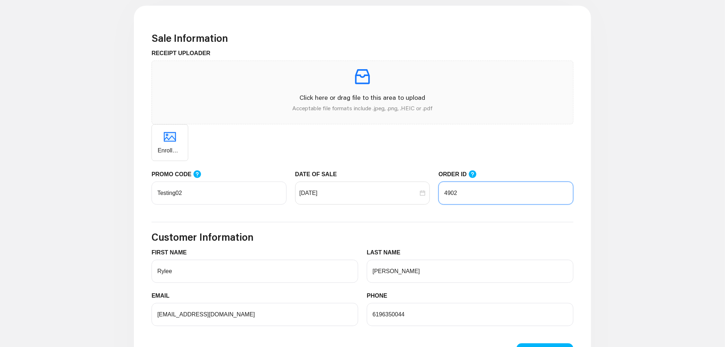
click at [486, 192] on input "4902" at bounding box center [506, 192] width 135 height 23
drag, startPoint x: 486, startPoint y: 192, endPoint x: 415, endPoint y: 192, distance: 71.3
click at [419, 192] on div "PROMO CODE Testing02 DATE OF SALE 07/25/2025 ORDER ID 4902" at bounding box center [362, 192] width 431 height 44
paste input "25"
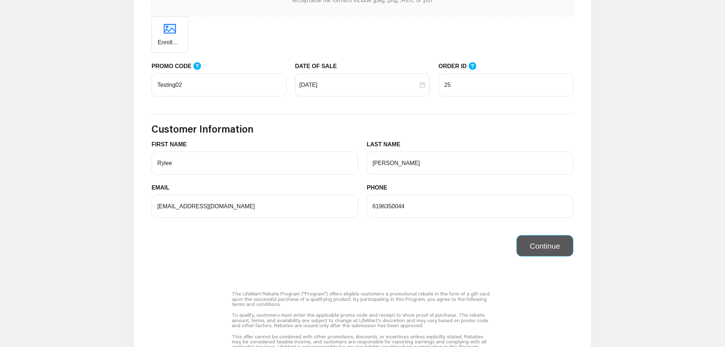
click at [551, 251] on button "Continue" at bounding box center [545, 246] width 57 height 22
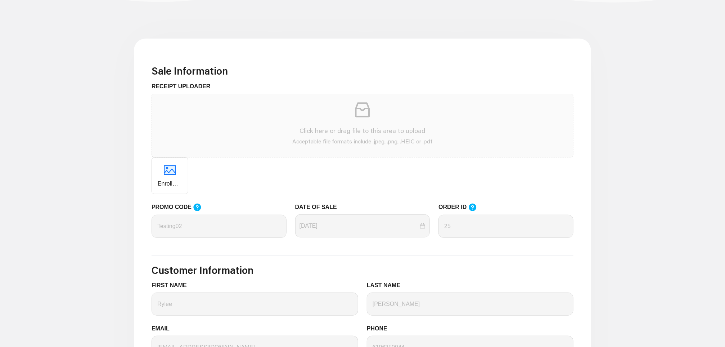
scroll to position [270, 0]
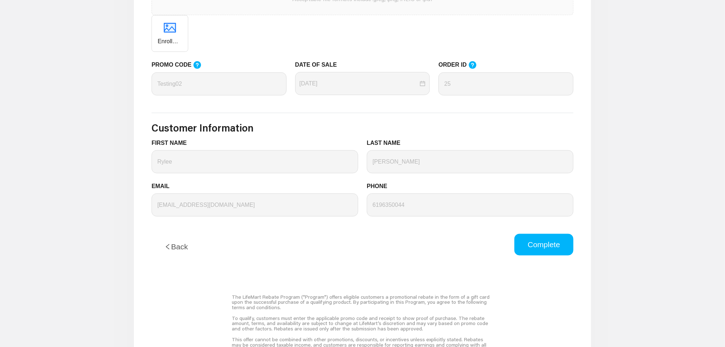
click at [551, 249] on button "Complete" at bounding box center [544, 245] width 59 height 22
click at [185, 246] on button "Back" at bounding box center [176, 247] width 49 height 26
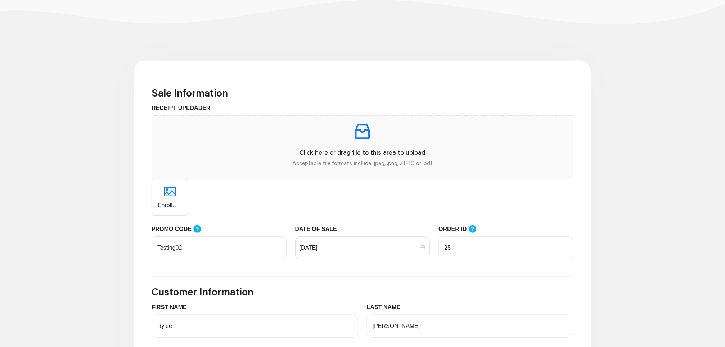
scroll to position [162, 0]
click at [475, 256] on input "25" at bounding box center [506, 246] width 135 height 23
type input "2"
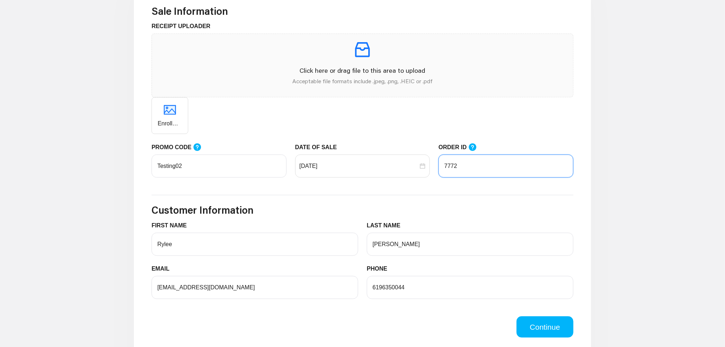
scroll to position [270, 0]
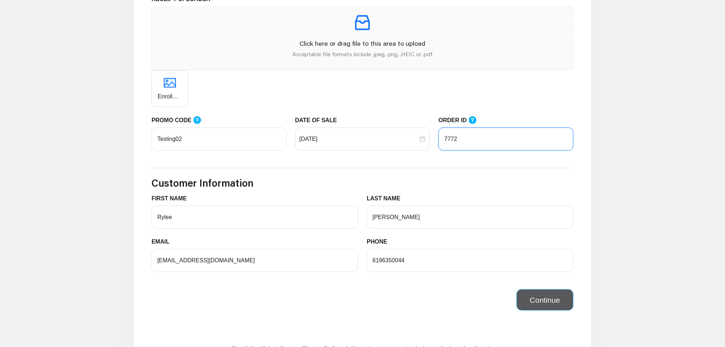
type input "7772"
click at [543, 309] on button "Continue" at bounding box center [545, 300] width 57 height 22
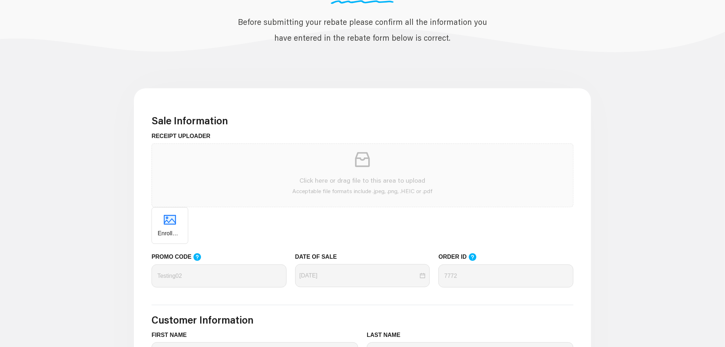
scroll to position [216, 0]
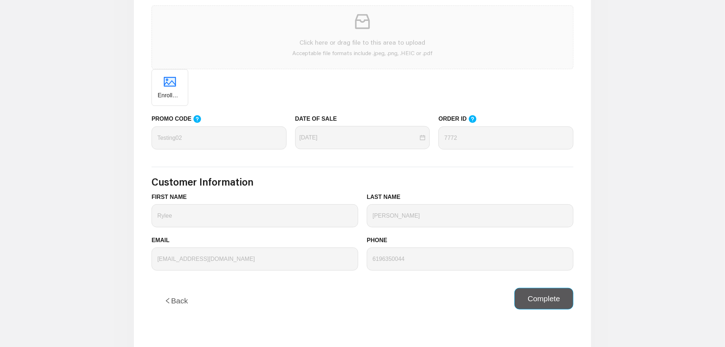
click at [549, 298] on button "Complete" at bounding box center [544, 299] width 59 height 22
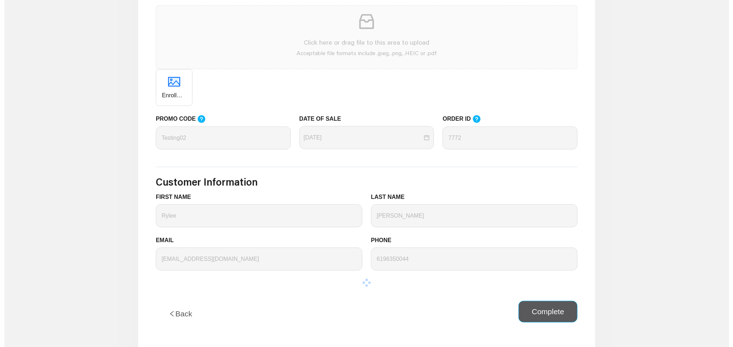
scroll to position [0, 0]
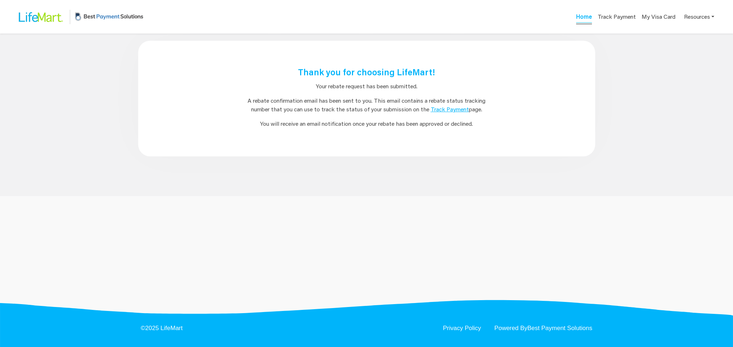
click at [590, 20] on link "Home" at bounding box center [584, 18] width 16 height 10
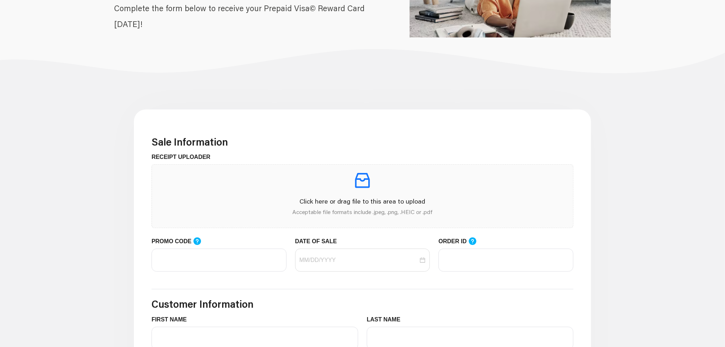
scroll to position [216, 0]
